Goal: Transaction & Acquisition: Purchase product/service

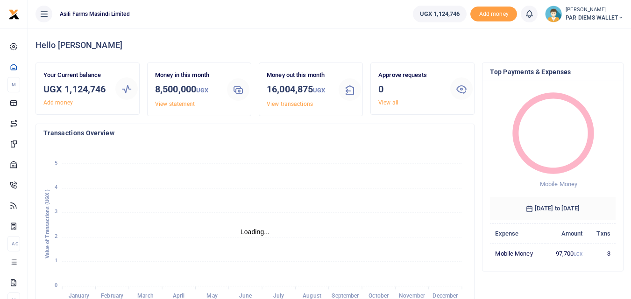
scroll to position [7, 7]
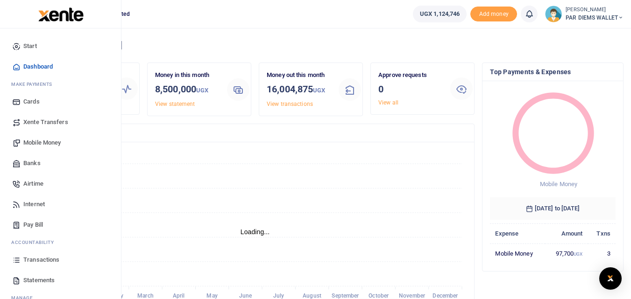
click at [14, 258] on icon at bounding box center [16, 260] width 8 height 8
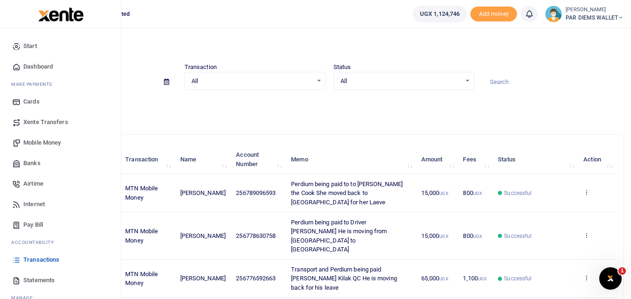
click at [43, 143] on span "Mobile Money" at bounding box center [41, 142] width 37 height 9
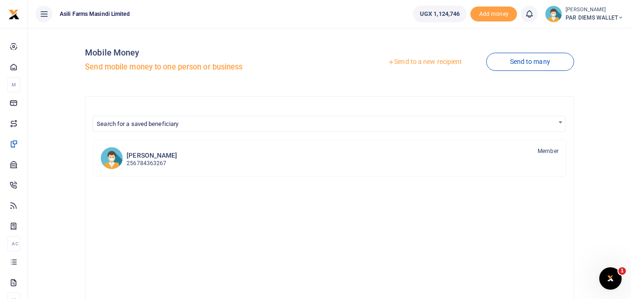
click at [430, 61] on link "Send to a new recipient" at bounding box center [425, 62] width 122 height 17
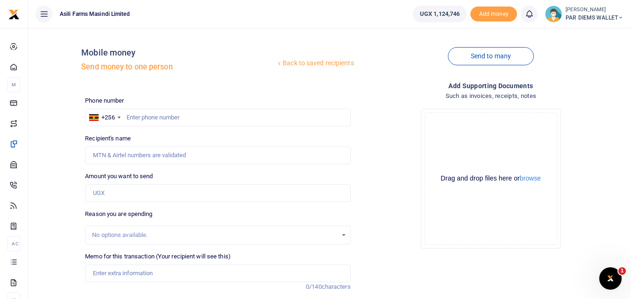
click at [382, 140] on div "Drop your files here Drag and drop files here or browse Powered by Uppy" at bounding box center [490, 178] width 265 height 155
click at [384, 92] on h4 "Such as invoices, receipts, notes" at bounding box center [490, 96] width 265 height 10
click at [148, 125] on input "text" at bounding box center [217, 118] width 265 height 18
type input "788567977"
click at [110, 191] on input "Amount you want to send" at bounding box center [217, 193] width 265 height 18
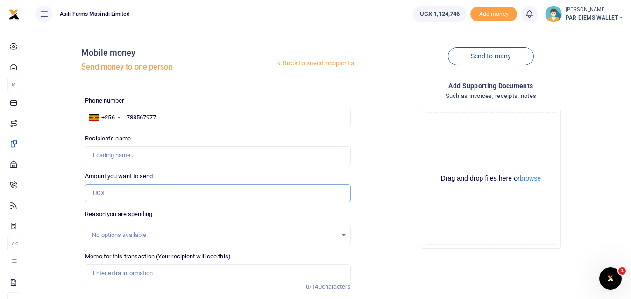
type input "[PERSON_NAME]"
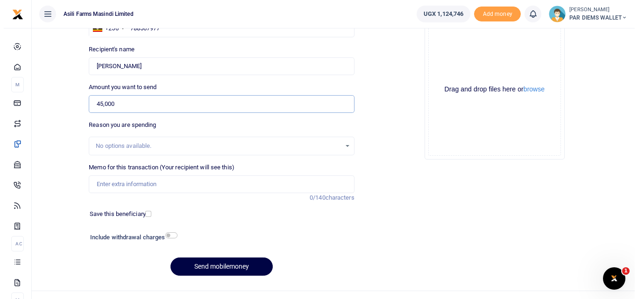
scroll to position [93, 0]
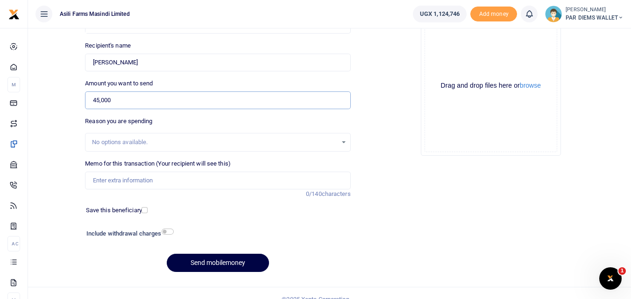
type input "45,000"
click at [108, 176] on input "Memo for this transaction (Your recipient will see this)" at bounding box center [217, 181] width 265 height 18
type input "Perdium"
